Goal: Navigation & Orientation: Find specific page/section

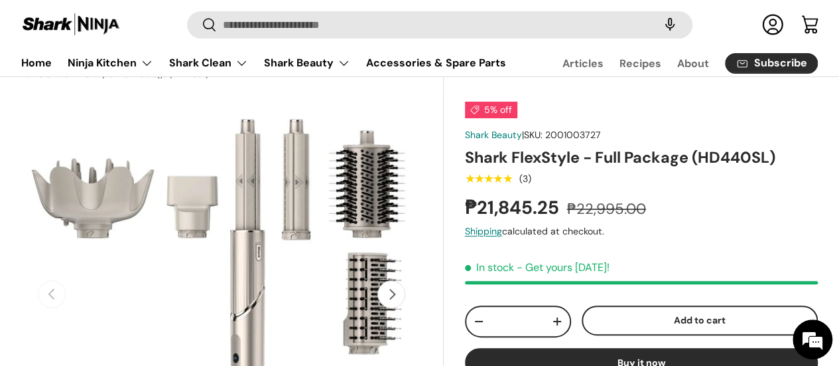
scroll to position [66, 0]
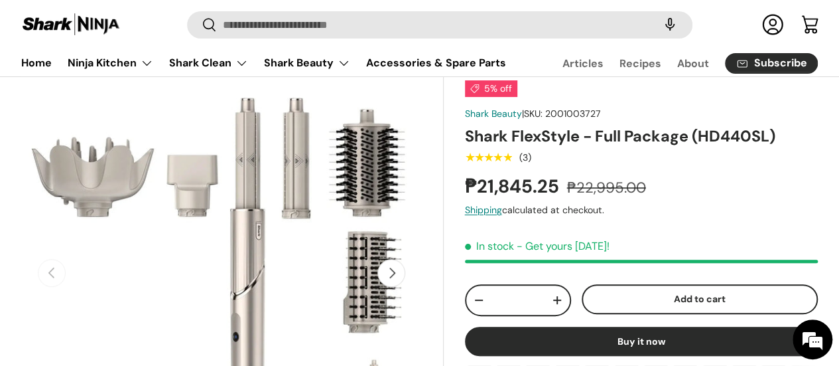
click at [100, 23] on img at bounding box center [71, 25] width 100 height 26
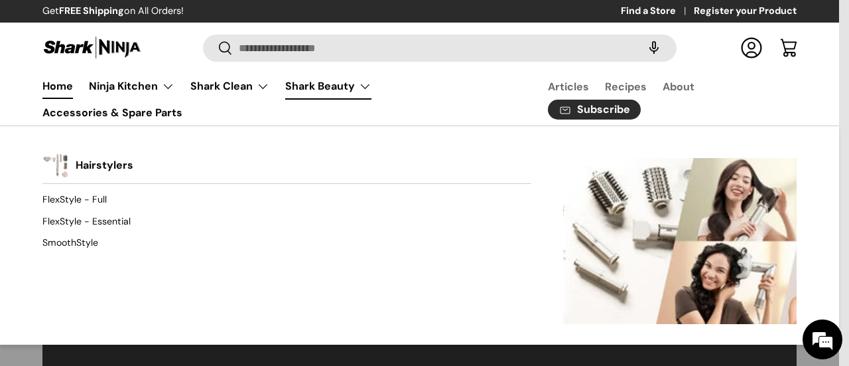
click at [341, 88] on link "Shark Beauty" at bounding box center [328, 86] width 86 height 27
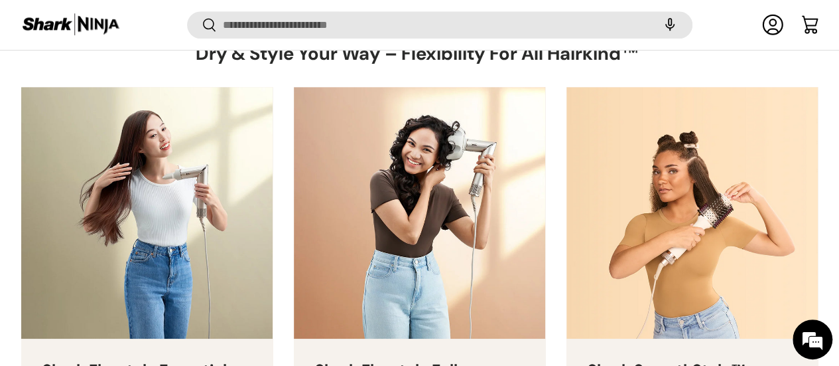
scroll to position [860, 0]
